Goal: Task Accomplishment & Management: Manage account settings

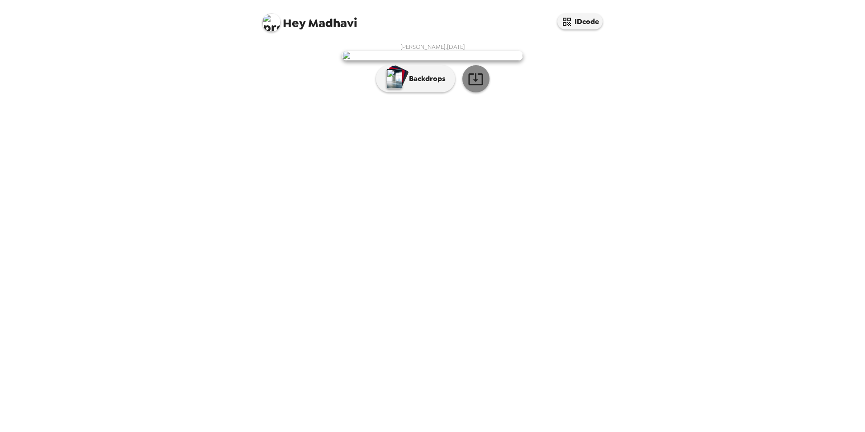
click at [476, 87] on icon "button" at bounding box center [476, 79] width 16 height 16
